Goal: Task Accomplishment & Management: Manage account settings

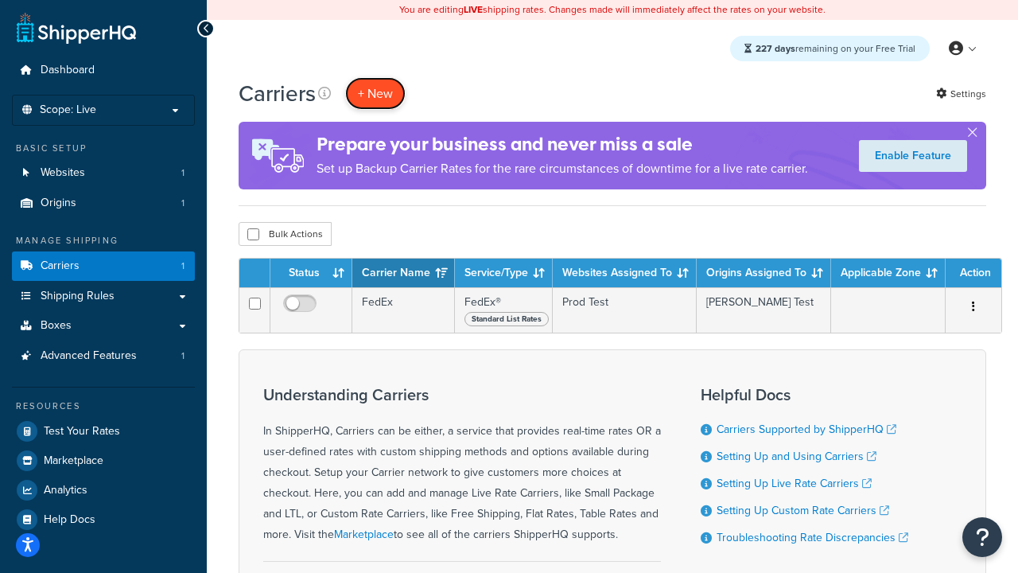
click at [375, 93] on button "+ New" at bounding box center [375, 93] width 60 height 33
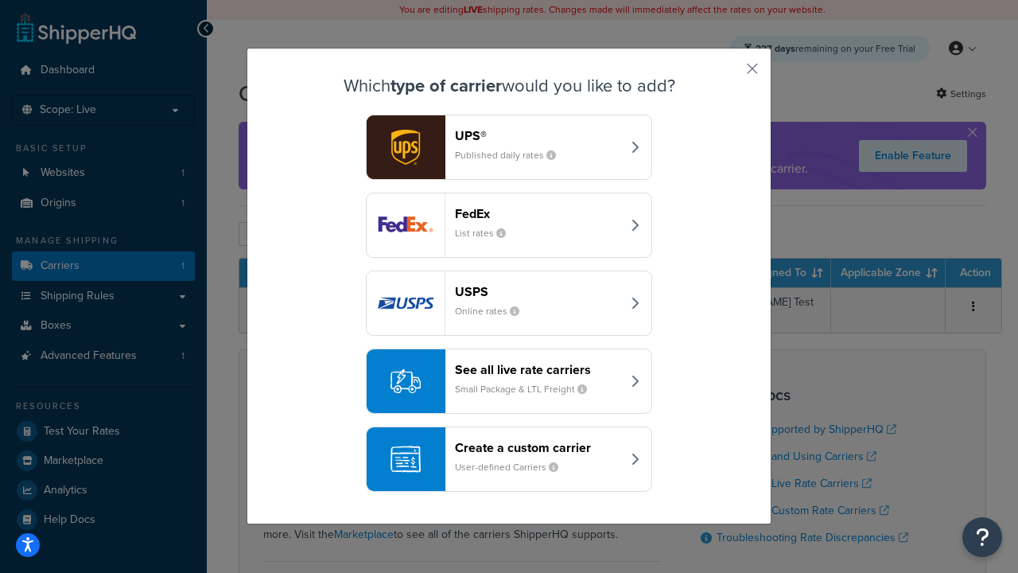
click at [509, 225] on div "FedEx List rates" at bounding box center [538, 225] width 166 height 38
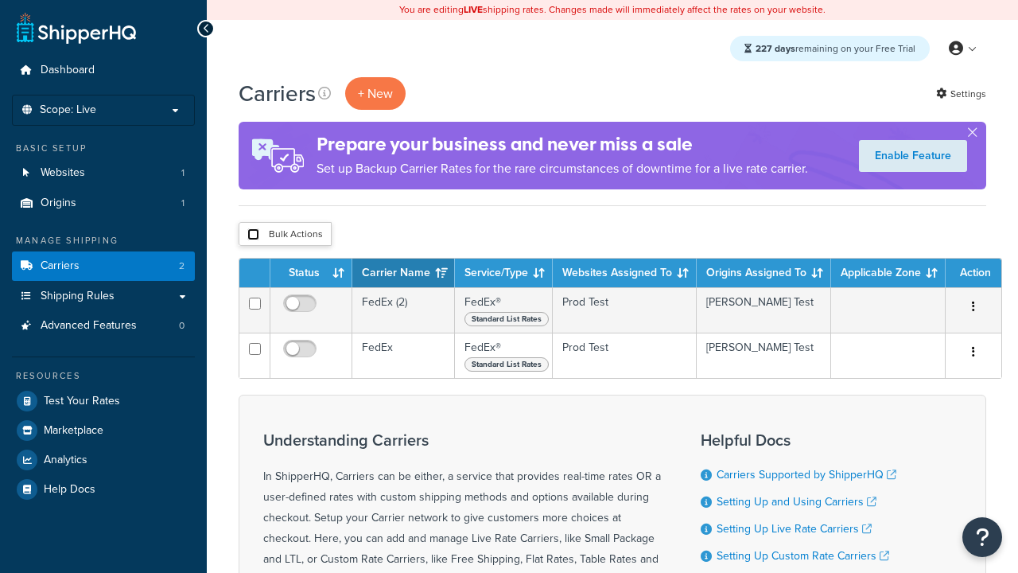
click at [253, 235] on input "checkbox" at bounding box center [253, 234] width 12 height 12
checkbox input "true"
click at [0, 0] on button "Delete" at bounding box center [0, 0] width 0 height 0
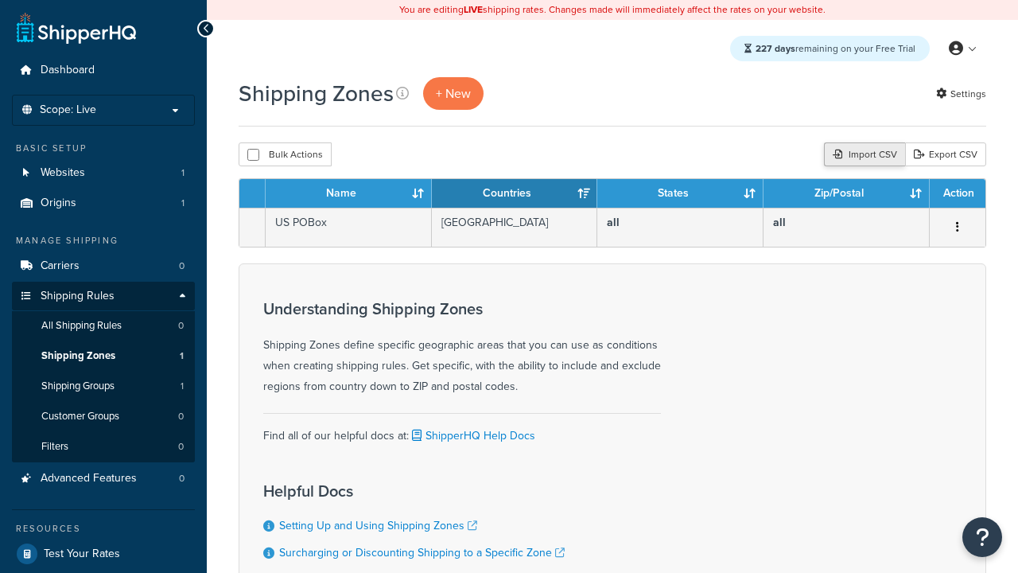
click at [862, 155] on div "Import CSV" at bounding box center [864, 154] width 81 height 24
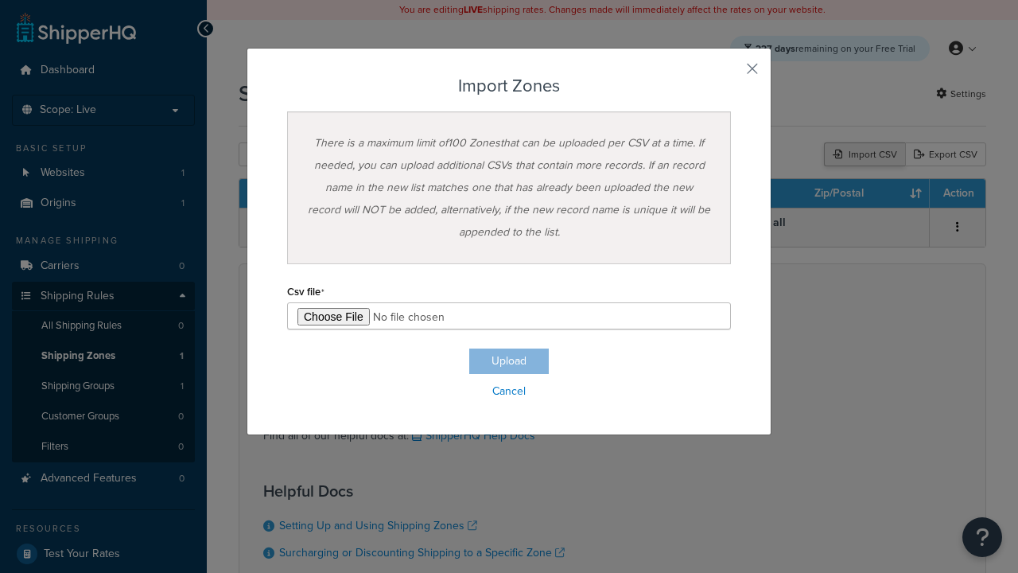
type input "C:\fakepath\importZonesFailure.csv"
click at [509, 361] on button "Upload" at bounding box center [509, 360] width 80 height 25
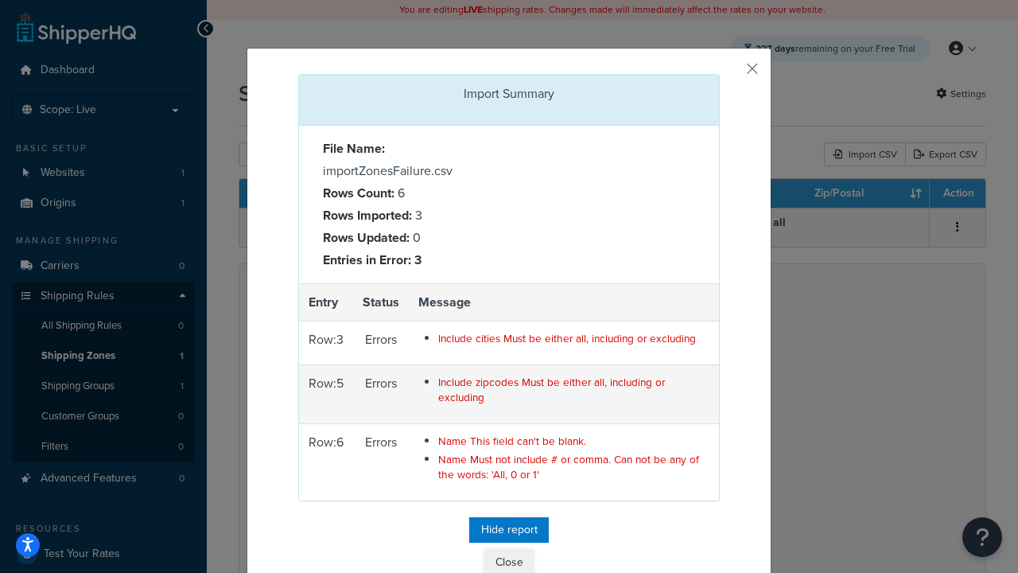
click at [509, 559] on button "Close" at bounding box center [509, 562] width 48 height 27
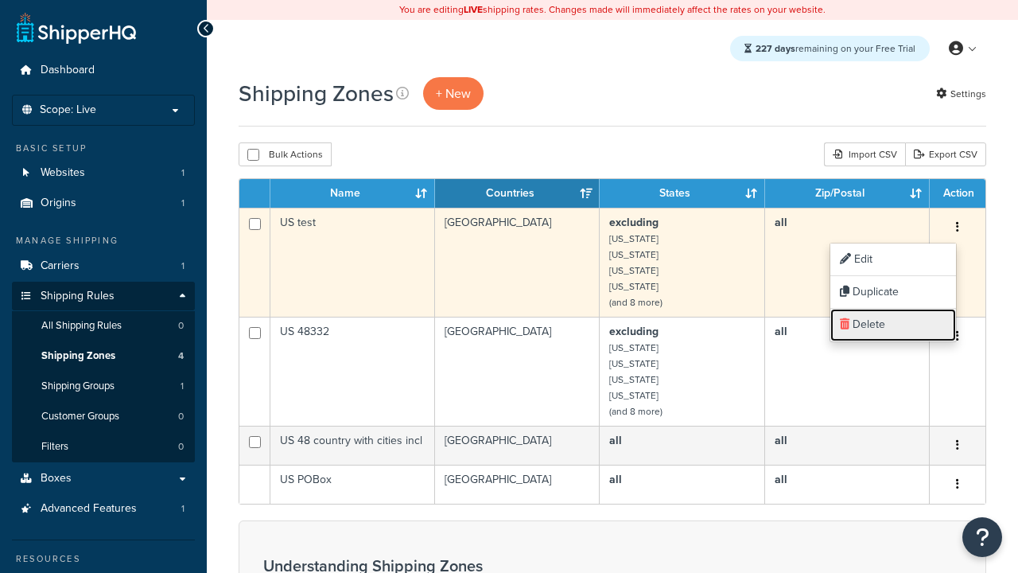
click at [892, 324] on link "Delete" at bounding box center [893, 325] width 126 height 33
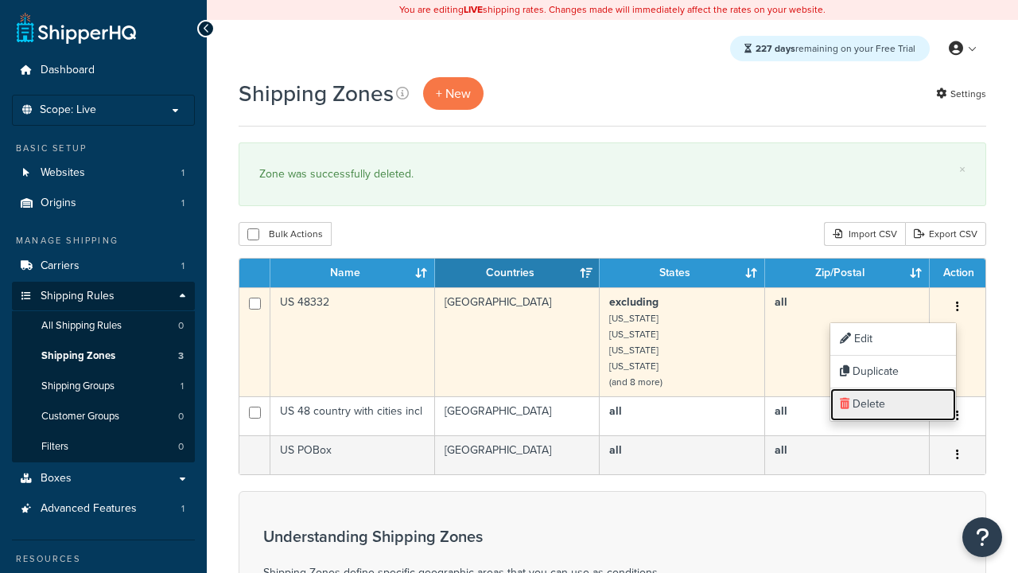
click at [892, 404] on link "Delete" at bounding box center [893, 404] width 126 height 33
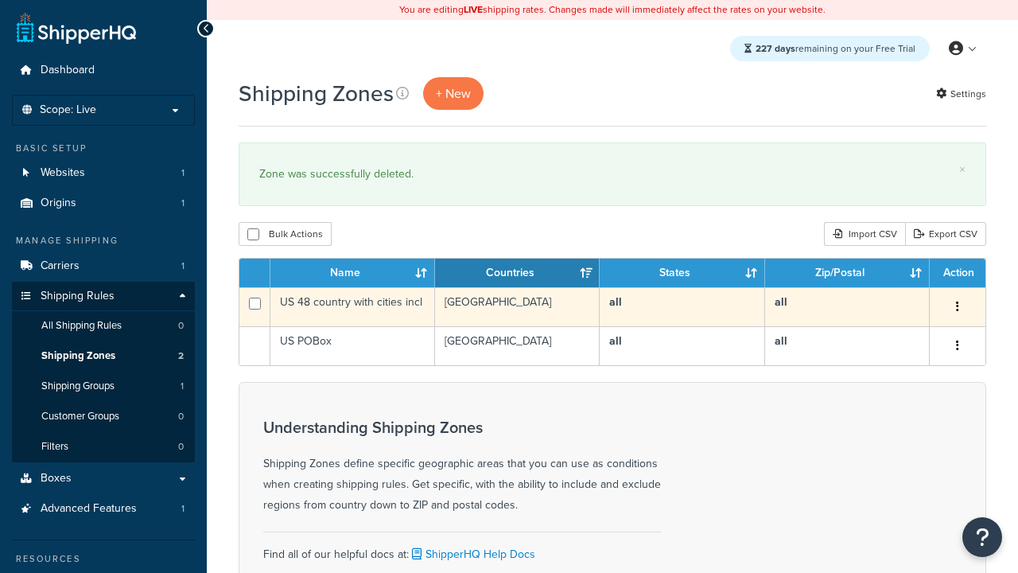
click at [957, 308] on icon "button" at bounding box center [957, 306] width 3 height 11
click at [0, 0] on link "Delete" at bounding box center [0, 0] width 0 height 0
